Goal: Transaction & Acquisition: Download file/media

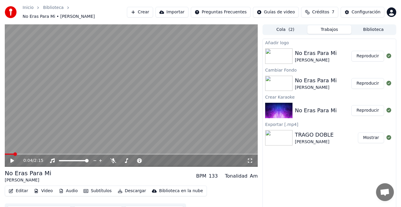
click at [153, 92] on video at bounding box center [131, 95] width 253 height 142
click at [5, 156] on span at bounding box center [7, 154] width 4 height 4
click at [14, 159] on icon at bounding box center [17, 160] width 14 height 5
click at [12, 159] on icon at bounding box center [12, 161] width 4 height 4
click at [15, 158] on icon at bounding box center [17, 160] width 14 height 5
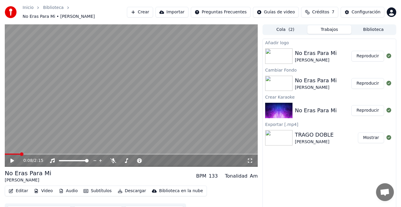
click at [366, 56] on button "Reproducir" at bounding box center [367, 56] width 33 height 11
click at [11, 158] on icon at bounding box center [17, 160] width 14 height 5
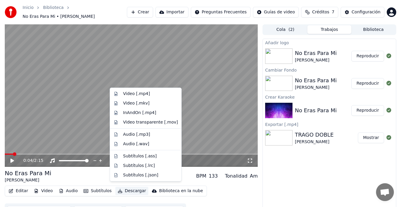
click at [120, 190] on button "Descargar" at bounding box center [131, 191] width 33 height 8
click at [153, 94] on div "Video [.mp4]" at bounding box center [150, 94] width 55 height 6
